Goal: Information Seeking & Learning: Compare options

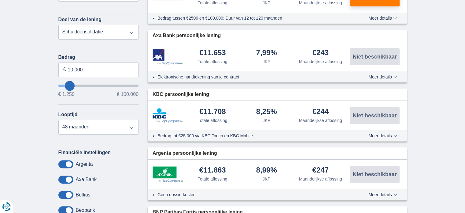
scroll to position [204, 0]
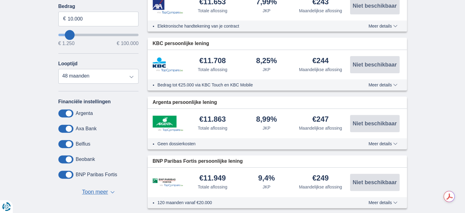
click at [103, 191] on span "Toon meer" at bounding box center [95, 192] width 26 height 8
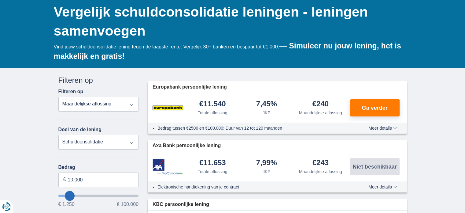
scroll to position [0, 0]
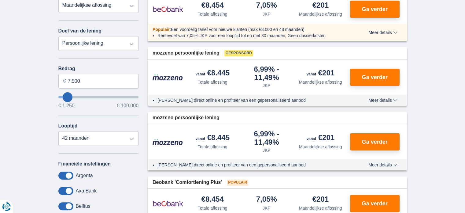
scroll to position [51, 0]
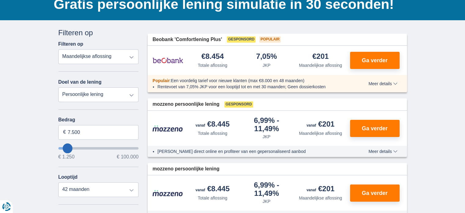
click at [129, 58] on select "Totale aflossing JKP Maandelijkse aflossing" at bounding box center [98, 56] width 80 height 15
click at [133, 94] on select "Persoonlijke lening Auto Moto / fiets Mobilhome / caravan Renovatie Energie Sch…" at bounding box center [98, 94] width 80 height 15
select select "debtConsolidation"
click at [58, 87] on select "Persoonlijke lening Auto Moto / fiets Mobilhome / caravan Renovatie Energie Sch…" at bounding box center [98, 94] width 80 height 15
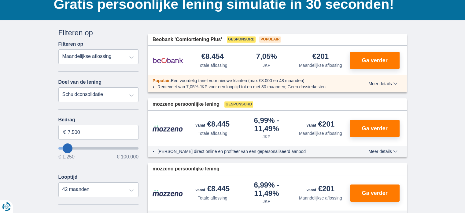
type input "10.000"
type input "10250"
select select "48"
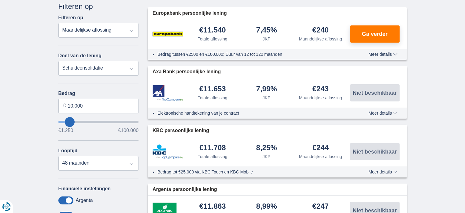
scroll to position [102, 0]
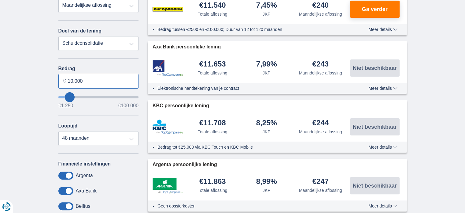
click at [98, 79] on input "10.000" at bounding box center [98, 81] width 80 height 15
type input "9.250"
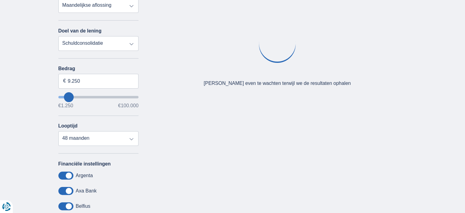
type input "8250"
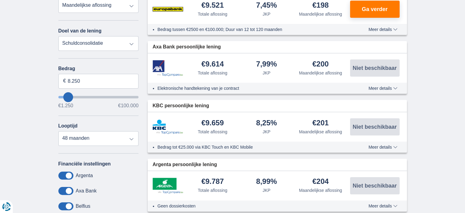
type input "1.250"
type input "1250"
select select "24"
type input "1250"
click at [59, 96] on input "wantToBorrow" at bounding box center [98, 97] width 80 height 2
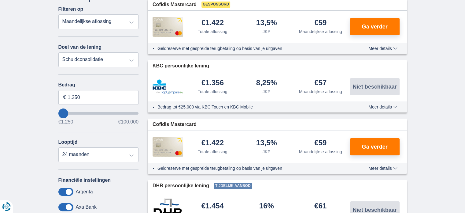
scroll to position [102, 0]
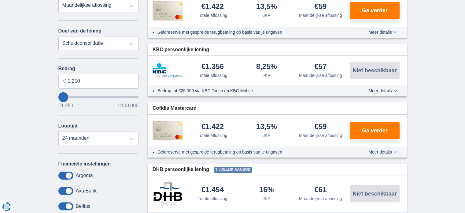
type input "10.250"
type input "10250"
select select "60"
type input "10250"
click at [69, 96] on input "wantToBorrow" at bounding box center [98, 97] width 80 height 2
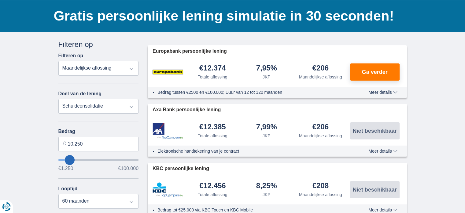
scroll to position [51, 0]
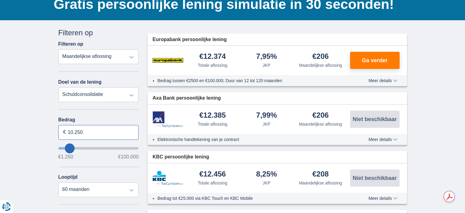
click at [88, 129] on input "10.250" at bounding box center [98, 132] width 80 height 15
type input "1"
type input "2.500"
type input "2250"
select select "24"
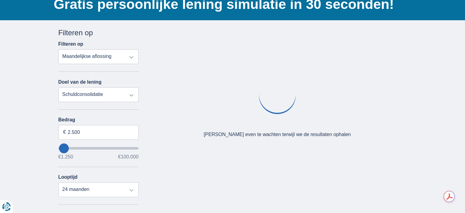
click at [94, 121] on label "Bedrag" at bounding box center [98, 120] width 80 height 6
click at [94, 125] on input "2.500" at bounding box center [98, 132] width 80 height 15
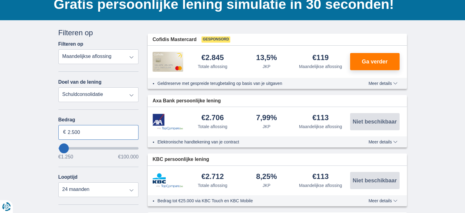
scroll to position [102, 0]
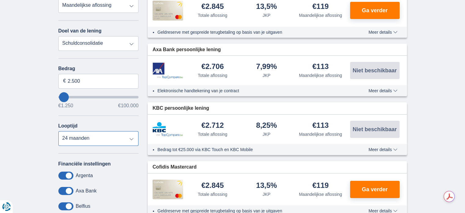
type input "2250"
select select "18"
click at [58, 131] on select "12 maanden 18 maanden 24 maanden" at bounding box center [98, 138] width 80 height 15
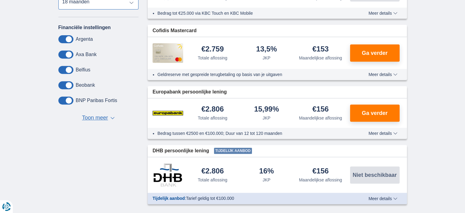
scroll to position [255, 0]
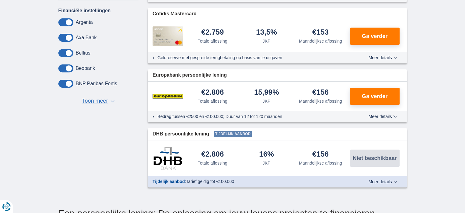
click at [104, 101] on span "Toon meer" at bounding box center [95, 101] width 26 height 8
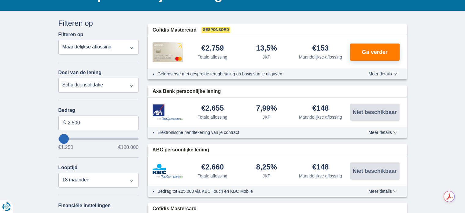
scroll to position [51, 0]
